Goal: Information Seeking & Learning: Find specific fact

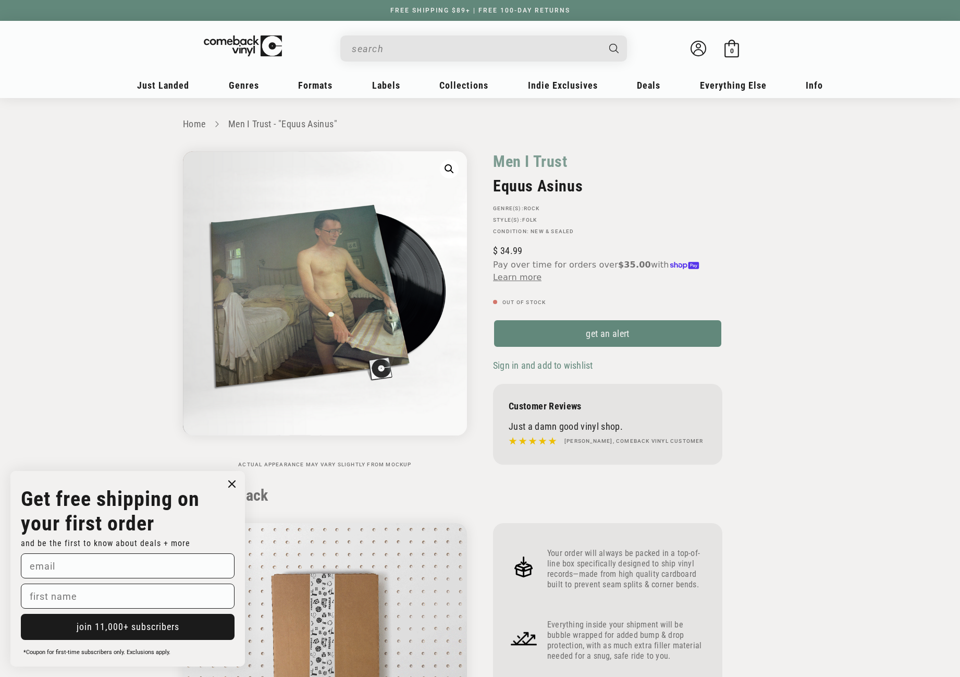
click at [444, 55] on input "When autocomplete results are available use up and down arrows to review and en…" at bounding box center [475, 48] width 247 height 21
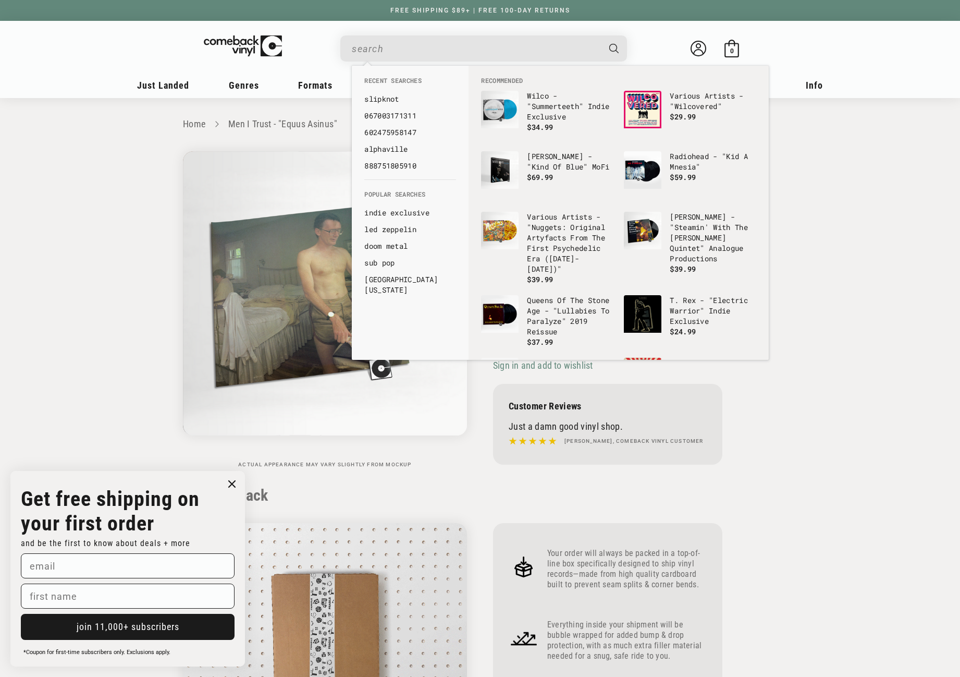
paste input "093624854517"
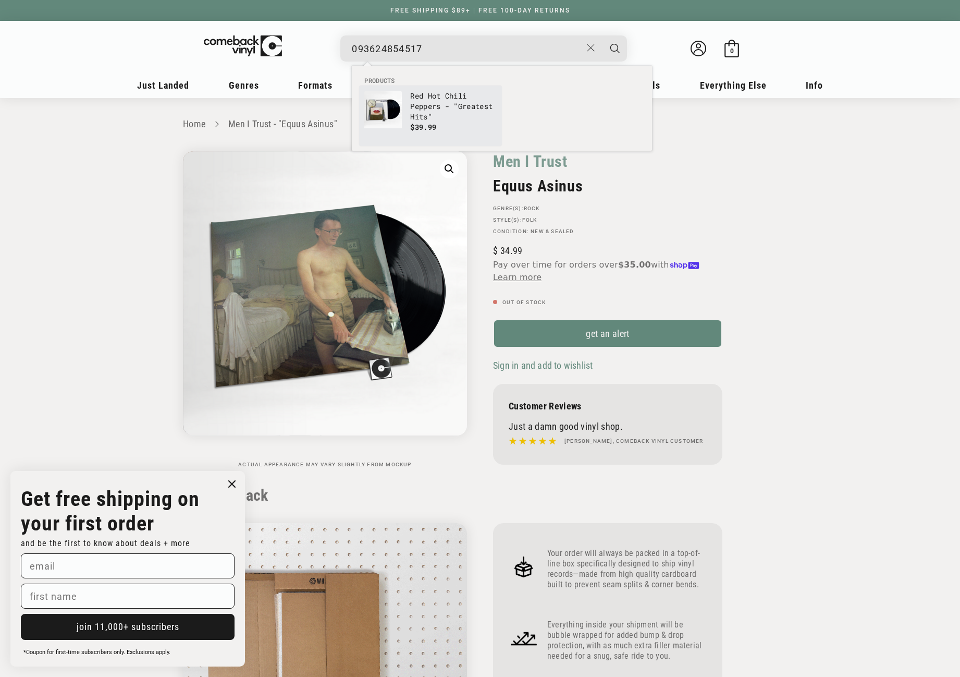
type input "093624854517"
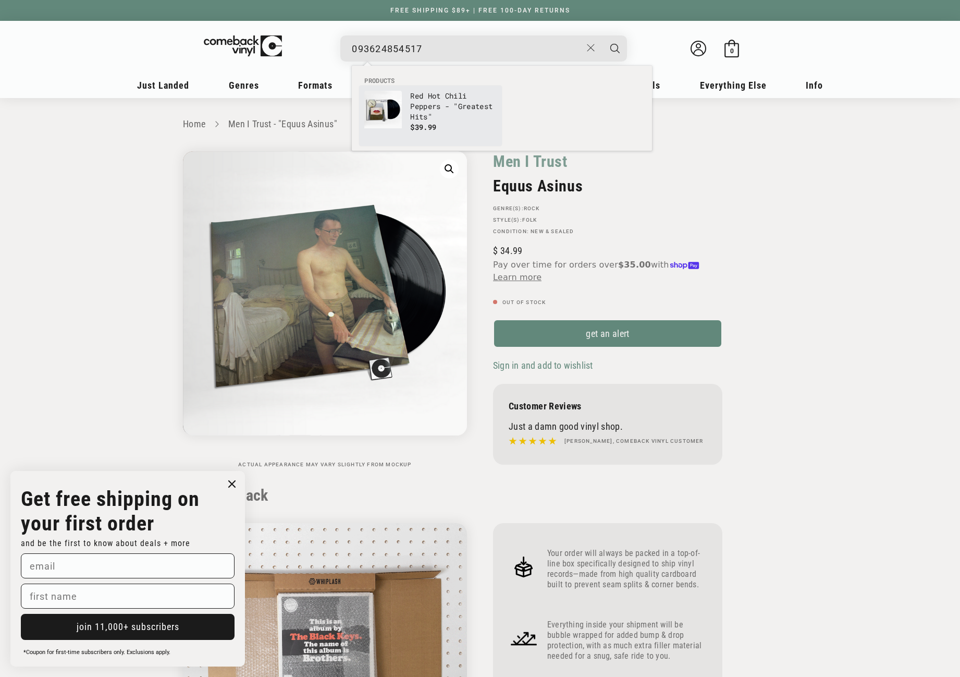
click at [412, 100] on p "Red Hot Chili Peppers - "Greatest Hits"" at bounding box center [453, 106] width 87 height 31
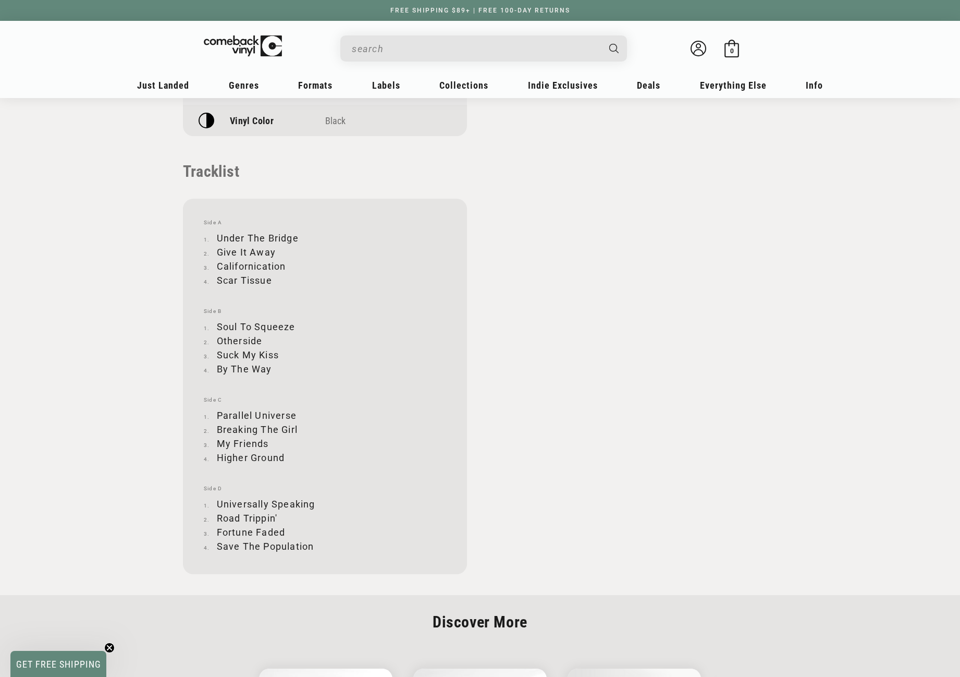
scroll to position [991, 0]
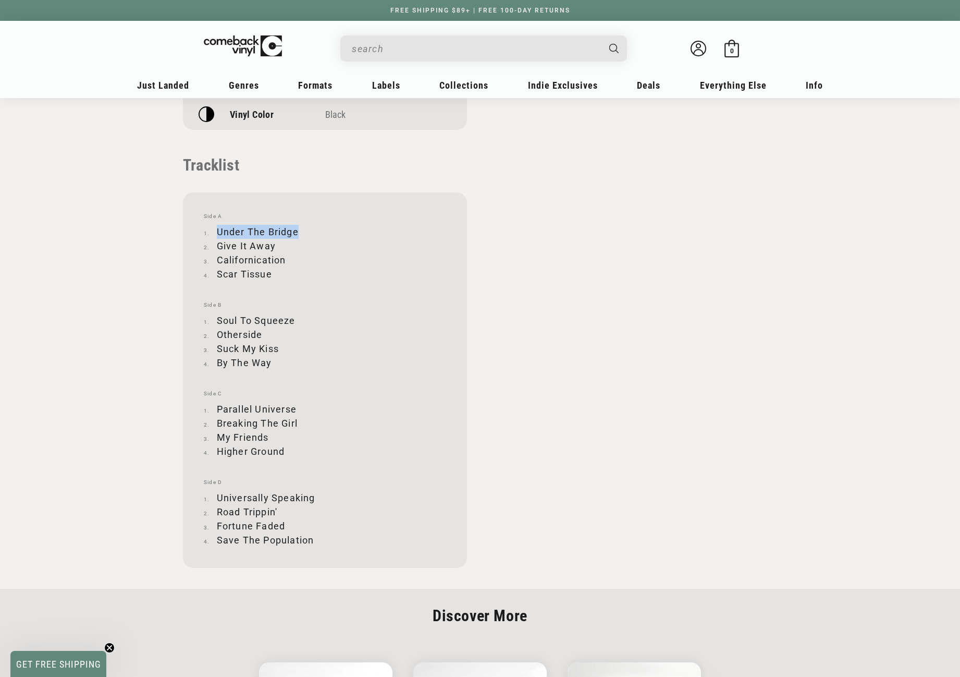
drag, startPoint x: 217, startPoint y: 233, endPoint x: 296, endPoint y: 227, distance: 78.9
click at [296, 227] on li "Under The Bridge" at bounding box center [325, 232] width 242 height 14
copy li "Under The Bridge"
drag, startPoint x: 217, startPoint y: 247, endPoint x: 275, endPoint y: 249, distance: 57.9
click at [275, 249] on li "Give It Away" at bounding box center [325, 246] width 242 height 14
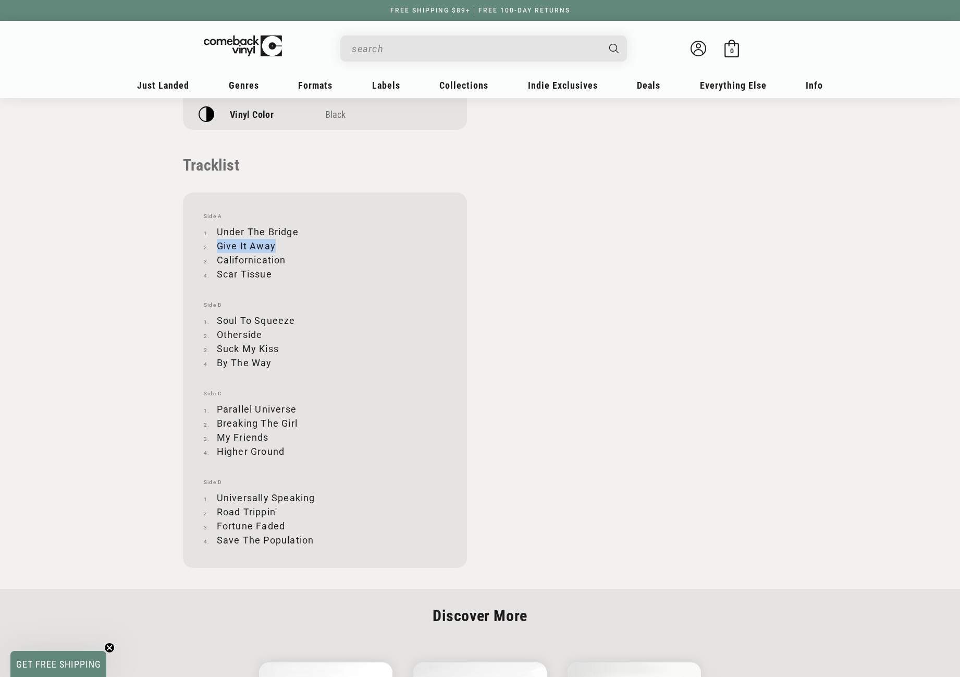
copy li "Give It Away"
drag, startPoint x: 218, startPoint y: 262, endPoint x: 291, endPoint y: 260, distance: 73.6
click at [291, 260] on li "Californication" at bounding box center [325, 260] width 242 height 14
copy li "Californication"
drag, startPoint x: 218, startPoint y: 273, endPoint x: 272, endPoint y: 274, distance: 53.7
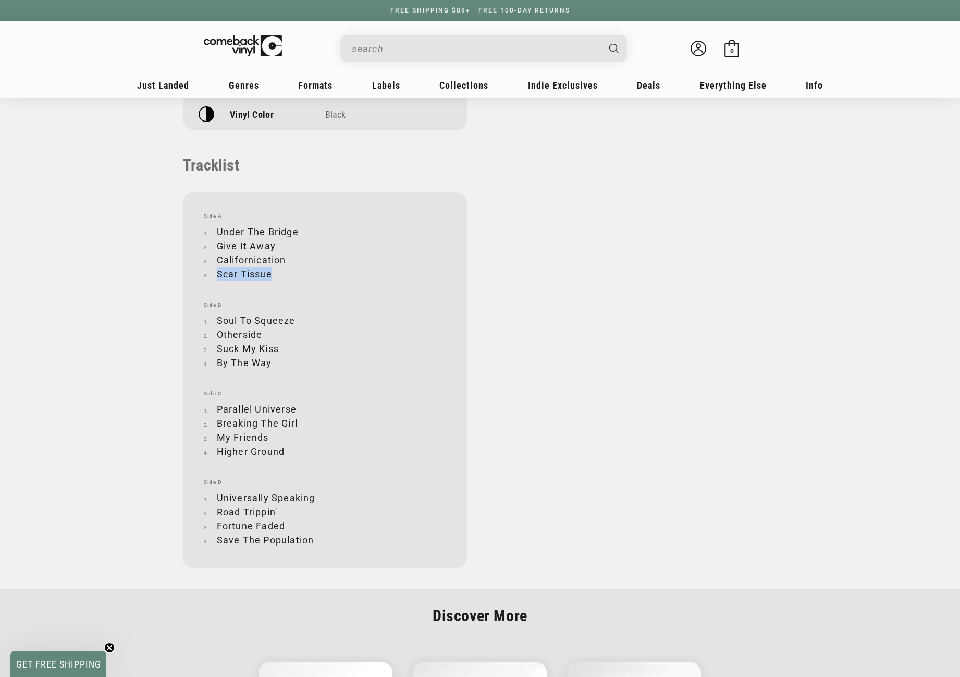
click at [272, 274] on li "Scar Tissue" at bounding box center [325, 274] width 242 height 14
copy li "Scar Tissue"
drag, startPoint x: 218, startPoint y: 320, endPoint x: 295, endPoint y: 320, distance: 76.1
click at [295, 320] on li "Soul To Squeeze" at bounding box center [325, 320] width 242 height 14
copy li "Soul To Squeeze"
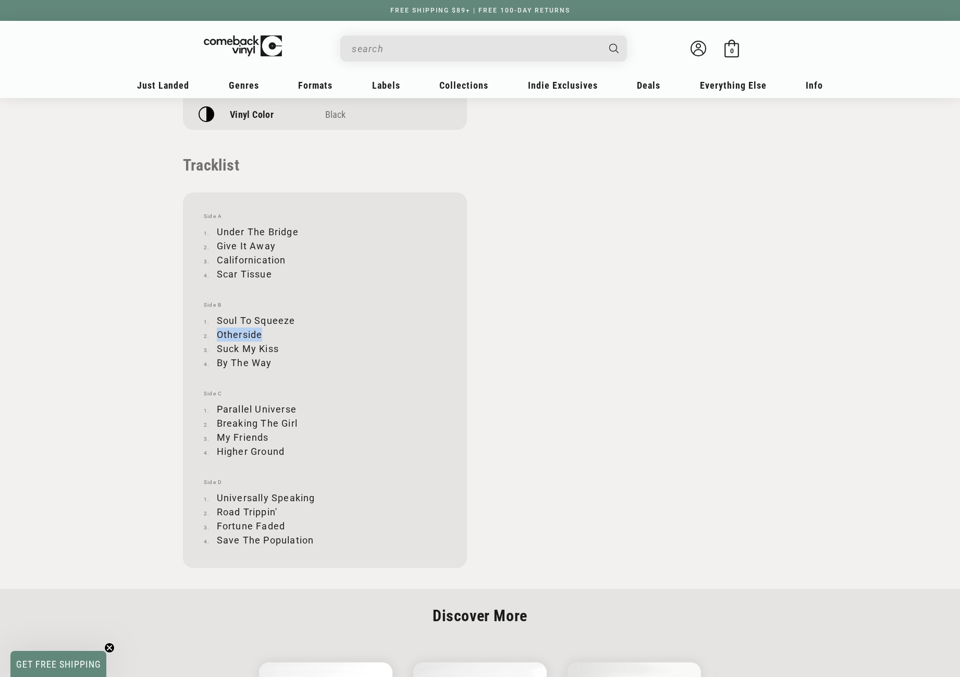
drag, startPoint x: 219, startPoint y: 332, endPoint x: 260, endPoint y: 330, distance: 41.2
click at [260, 330] on li "Otherside" at bounding box center [325, 334] width 242 height 14
copy li "Otherside"
drag, startPoint x: 217, startPoint y: 348, endPoint x: 277, endPoint y: 348, distance: 60.5
click at [277, 348] on li "Suck My Kiss" at bounding box center [325, 349] width 242 height 14
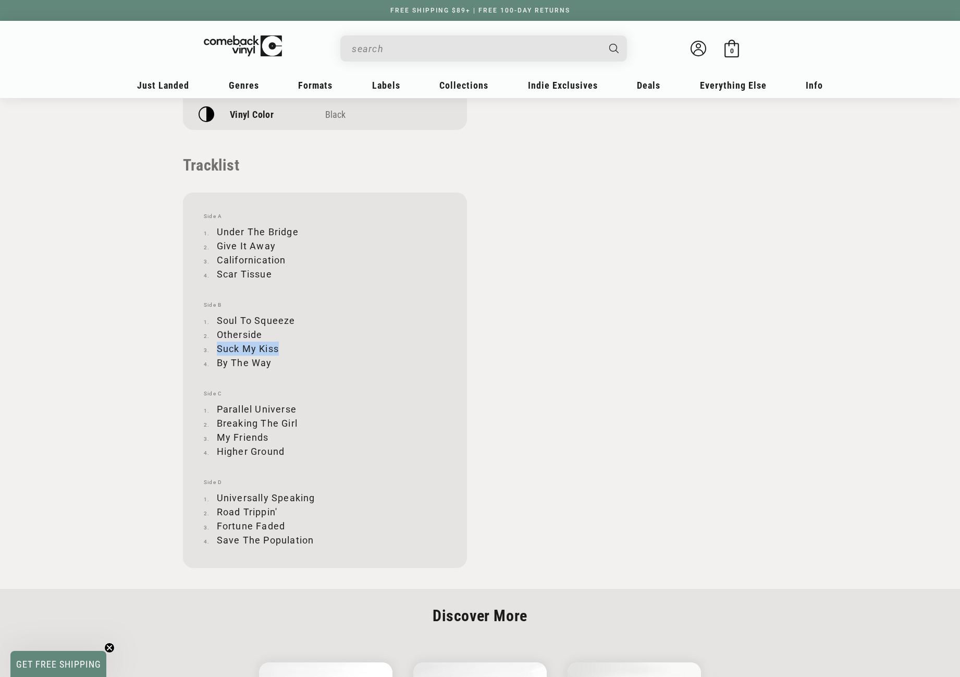
copy li "Suck My Kiss"
drag, startPoint x: 218, startPoint y: 360, endPoint x: 270, endPoint y: 359, distance: 51.6
click at [270, 359] on li "By The Way" at bounding box center [325, 363] width 242 height 14
copy li "By The Way"
drag, startPoint x: 216, startPoint y: 406, endPoint x: 295, endPoint y: 412, distance: 79.0
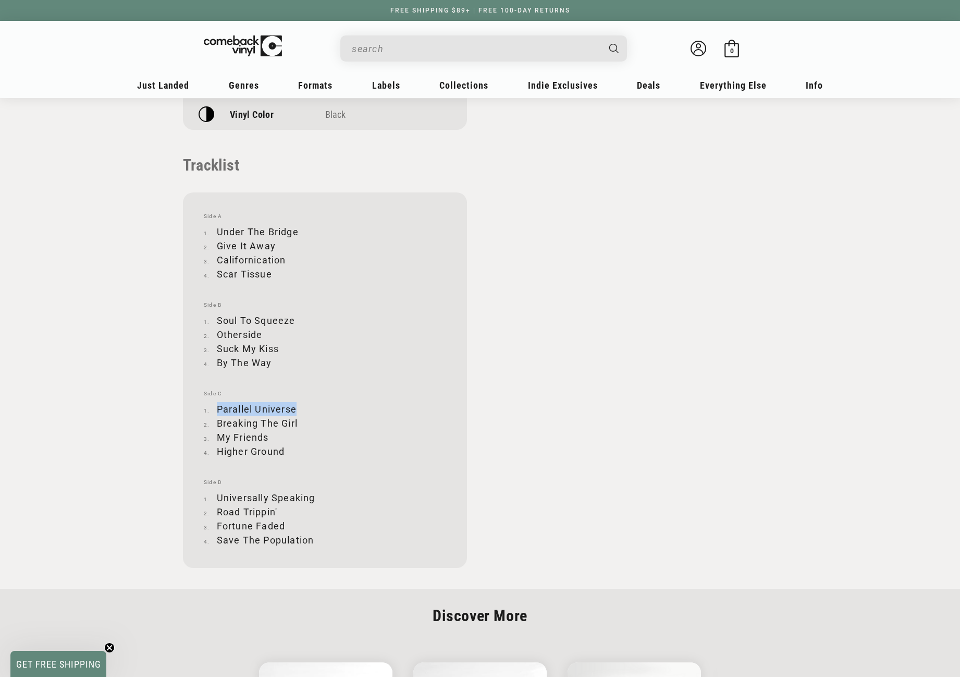
click at [295, 412] on li "Parallel Universe" at bounding box center [325, 409] width 242 height 14
copy li "Parallel Universe"
drag, startPoint x: 218, startPoint y: 421, endPoint x: 297, endPoint y: 421, distance: 79.3
click at [297, 421] on li "Breaking The Girl" at bounding box center [325, 423] width 242 height 14
copy li "Breaking The Girl"
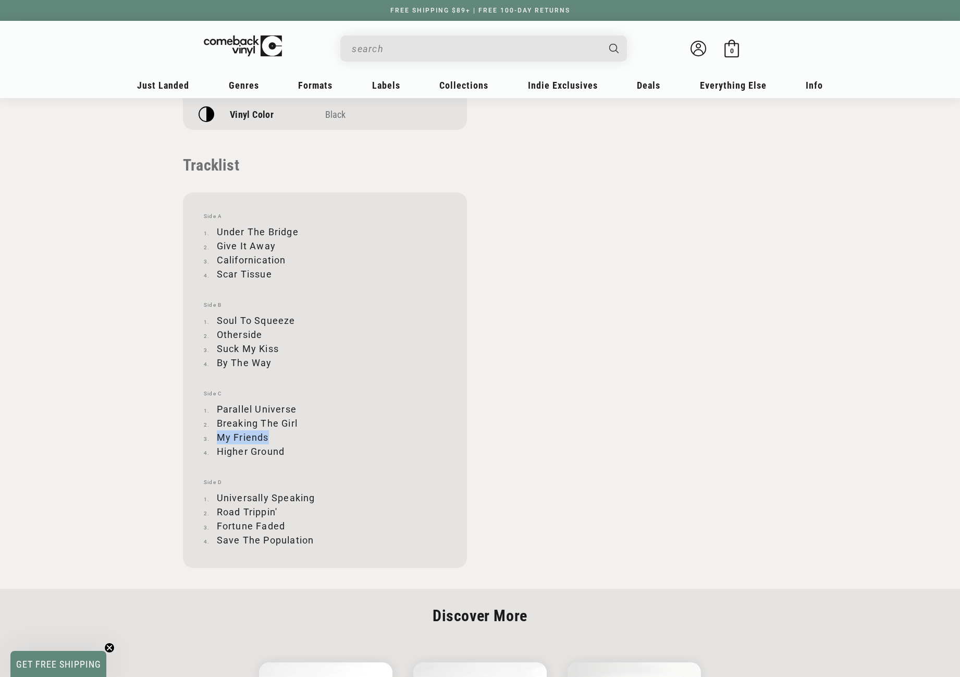
drag, startPoint x: 217, startPoint y: 436, endPoint x: 267, endPoint y: 435, distance: 49.5
click at [267, 435] on li "My Friends" at bounding box center [325, 437] width 242 height 14
drag, startPoint x: 218, startPoint y: 449, endPoint x: 283, endPoint y: 449, distance: 64.1
click at [283, 449] on li "Higher Ground" at bounding box center [325, 451] width 242 height 14
drag, startPoint x: 218, startPoint y: 497, endPoint x: 312, endPoint y: 496, distance: 93.9
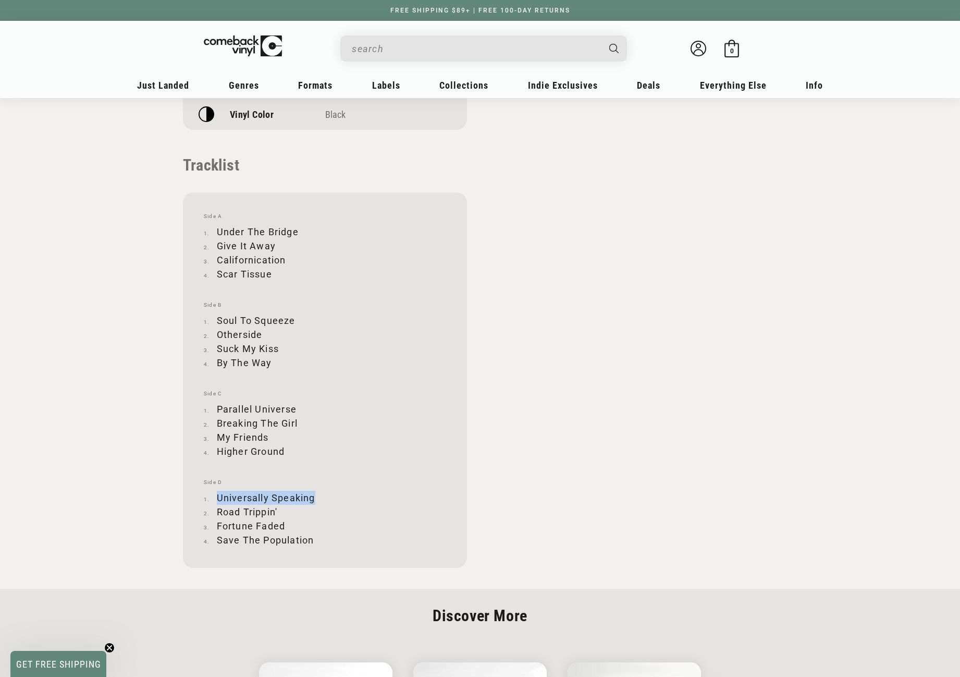
click at [312, 496] on li "Universally Speaking" at bounding box center [325, 498] width 242 height 14
drag, startPoint x: 218, startPoint y: 510, endPoint x: 277, endPoint y: 510, distance: 58.9
click at [277, 510] on li "Road Trippin'" at bounding box center [325, 512] width 242 height 14
drag, startPoint x: 218, startPoint y: 526, endPoint x: 284, endPoint y: 521, distance: 65.8
click at [284, 521] on li "Fortune Faded" at bounding box center [325, 526] width 242 height 14
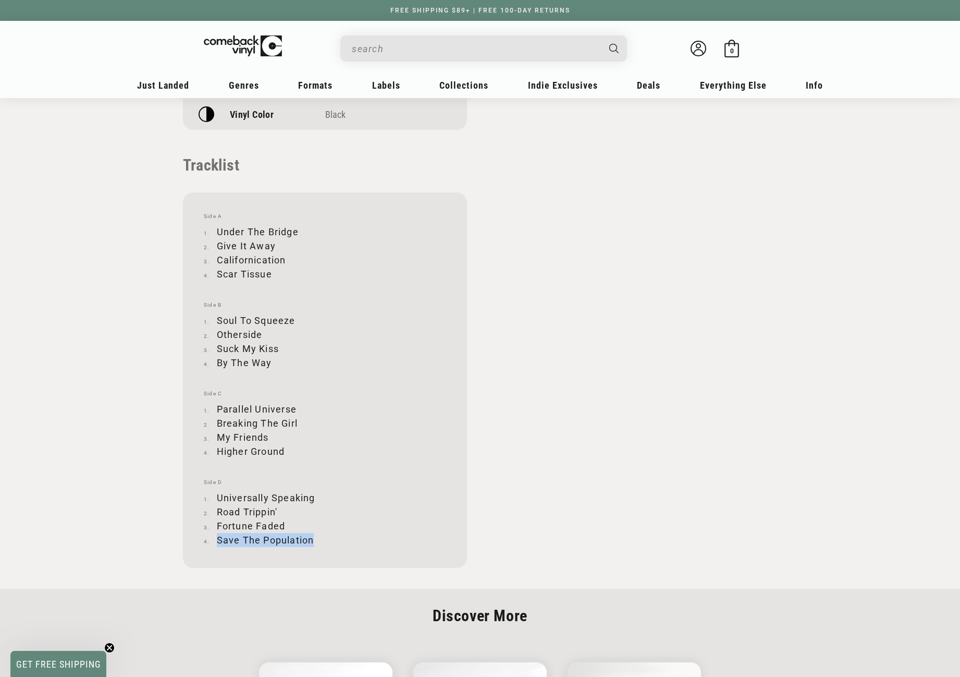
drag, startPoint x: 217, startPoint y: 539, endPoint x: 312, endPoint y: 538, distance: 94.4
click at [312, 538] on li "Save The Population" at bounding box center [325, 540] width 242 height 14
